Goal: Task Accomplishment & Management: Use online tool/utility

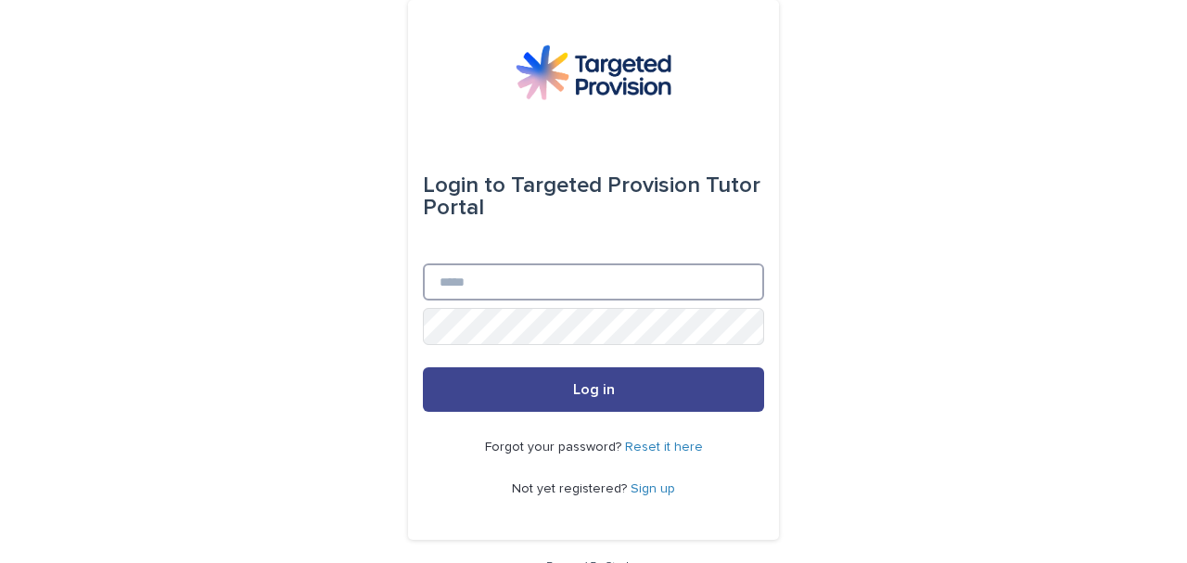
type input "**********"
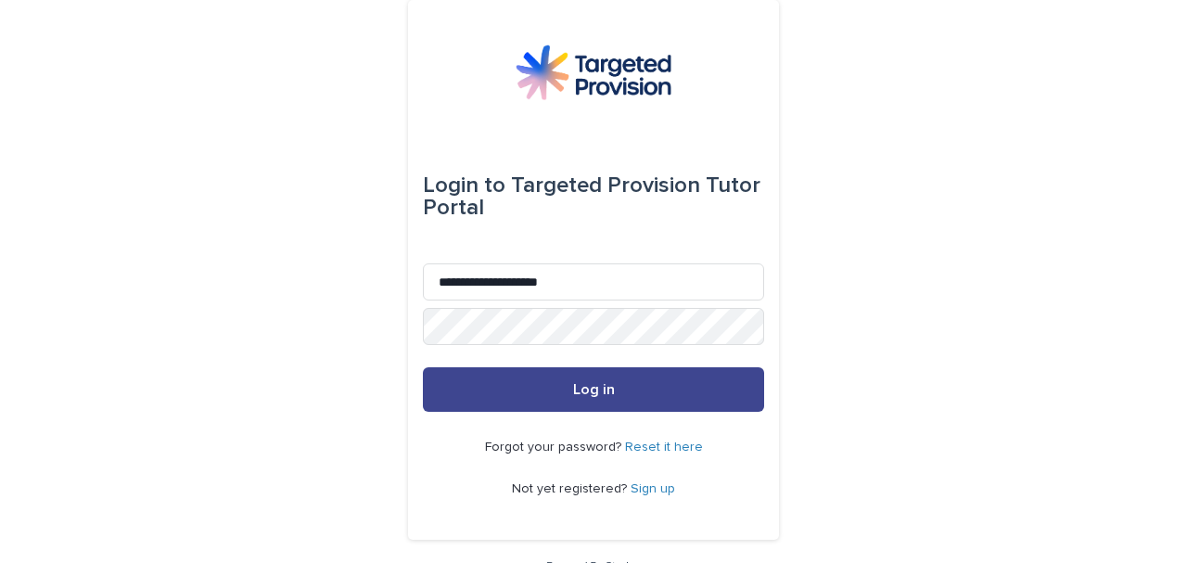
click at [522, 380] on button "Log in" at bounding box center [593, 389] width 341 height 45
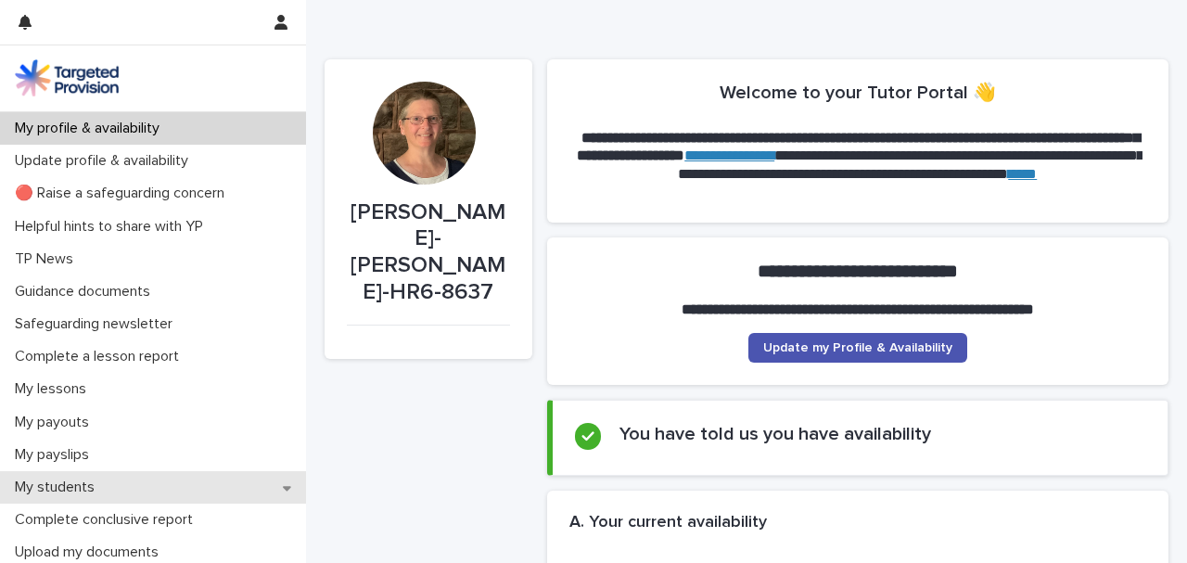
click at [121, 484] on div "My students" at bounding box center [153, 487] width 306 height 32
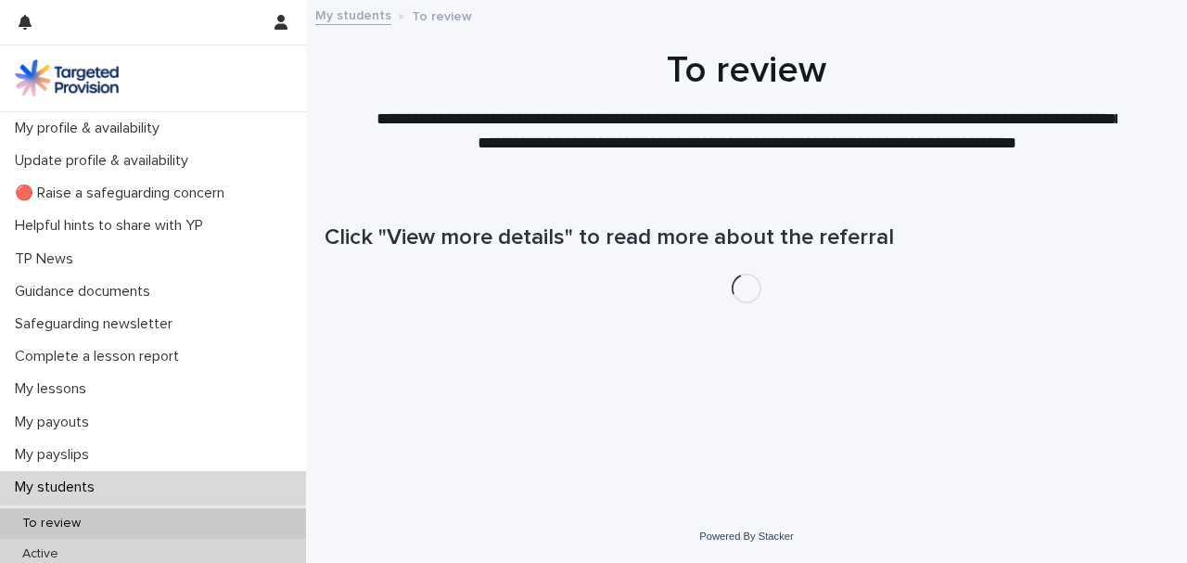
click at [89, 549] on div "Active" at bounding box center [153, 554] width 306 height 31
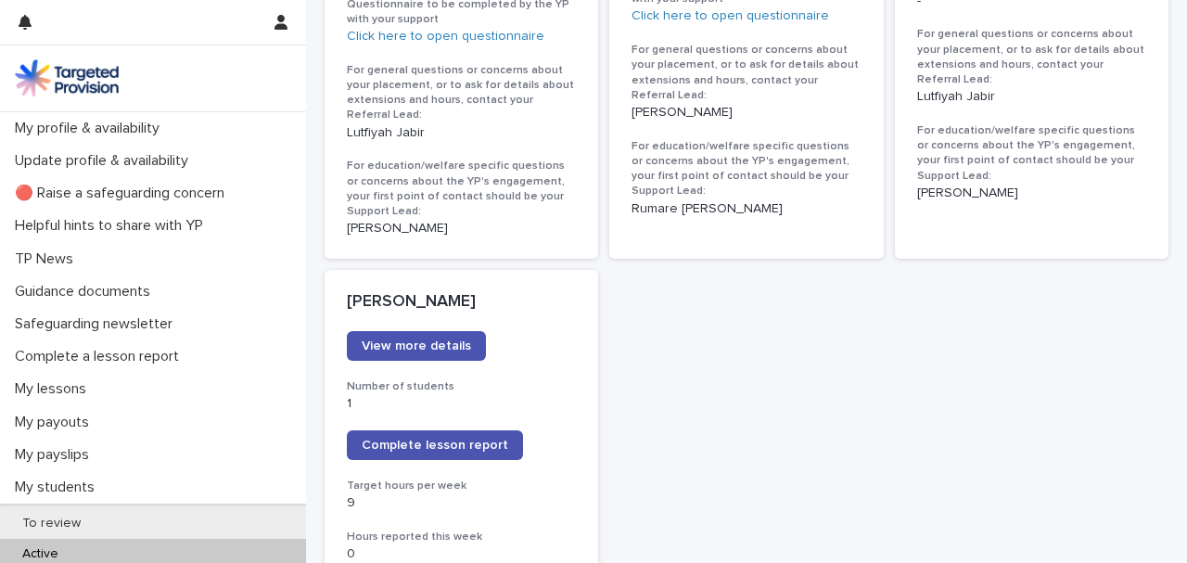
scroll to position [1422, 0]
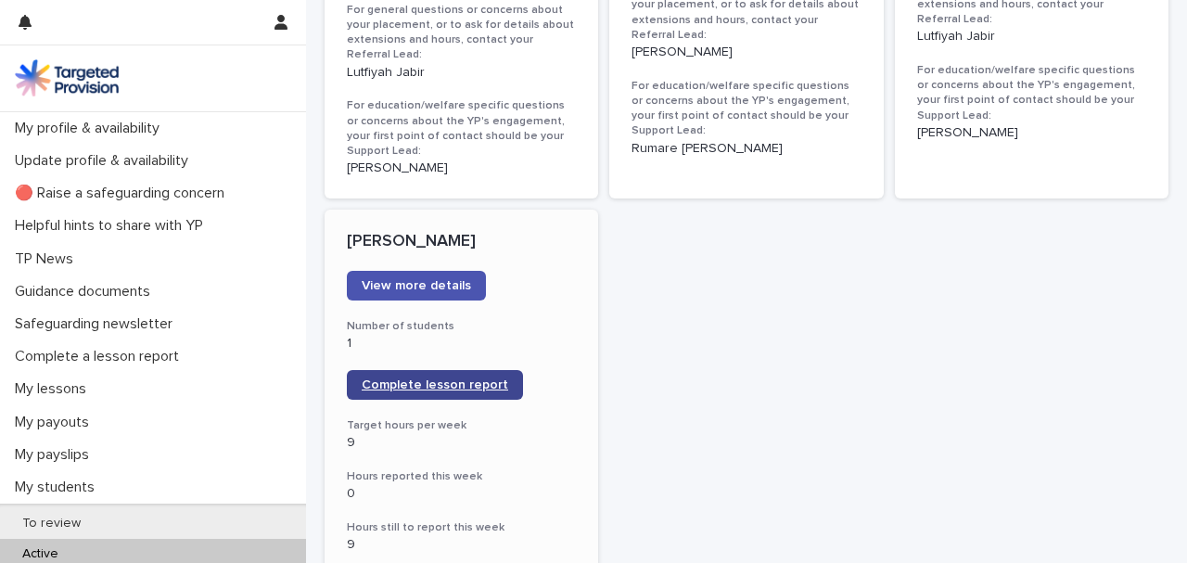
click at [421, 378] on span "Complete lesson report" at bounding box center [435, 384] width 147 height 13
